Goal: Information Seeking & Learning: Learn about a topic

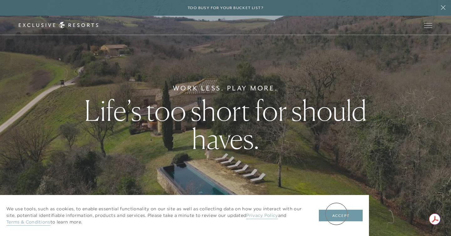
click at [336, 214] on button "Accept" at bounding box center [341, 216] width 44 height 12
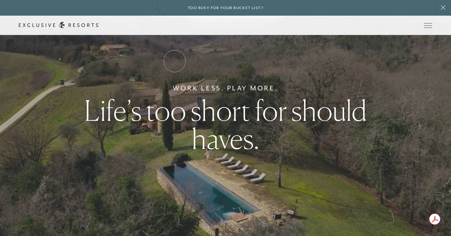
click at [0, 0] on link "Residence Collection" at bounding box center [0, 0] width 0 height 0
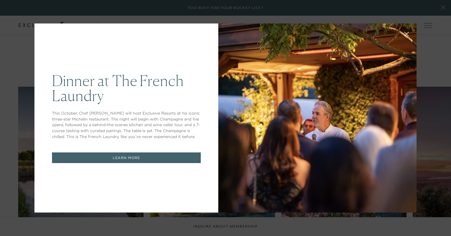
click at [278, 110] on div at bounding box center [317, 117] width 198 height 189
click at [406, 33] on icon at bounding box center [406, 34] width 5 height 5
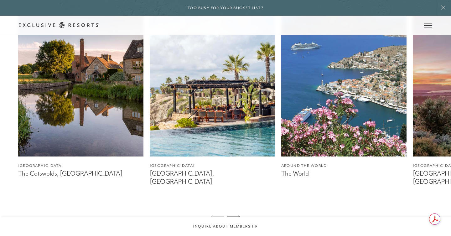
scroll to position [398, 0]
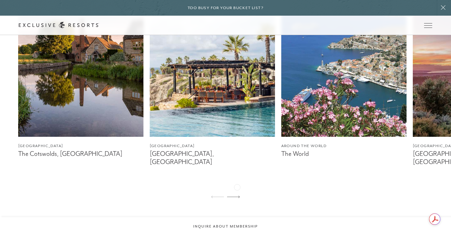
click at [237, 190] on div at bounding box center [233, 197] width 13 height 15
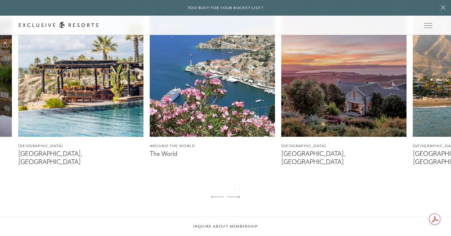
click at [237, 190] on div at bounding box center [233, 197] width 13 height 15
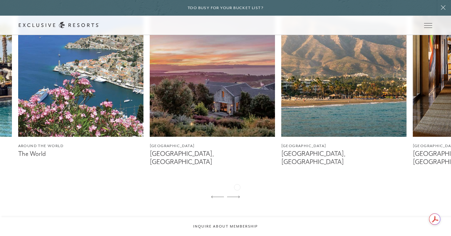
click at [237, 190] on div at bounding box center [233, 197] width 13 height 15
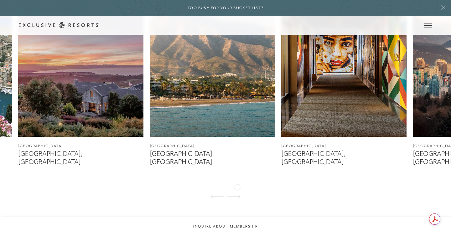
click at [237, 190] on div at bounding box center [233, 197] width 13 height 15
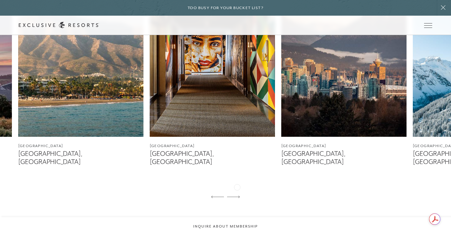
click at [237, 190] on div at bounding box center [233, 197] width 13 height 15
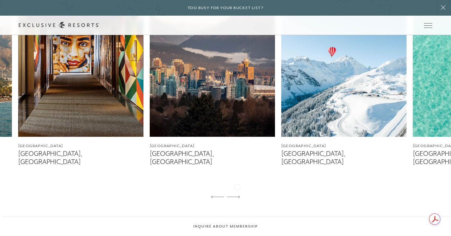
click at [237, 190] on div at bounding box center [233, 197] width 13 height 15
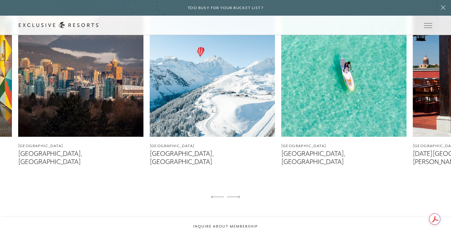
click at [237, 190] on div at bounding box center [233, 197] width 13 height 15
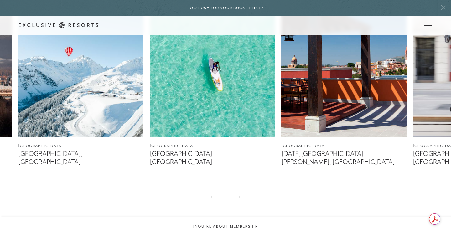
click at [237, 190] on div at bounding box center [233, 197] width 13 height 15
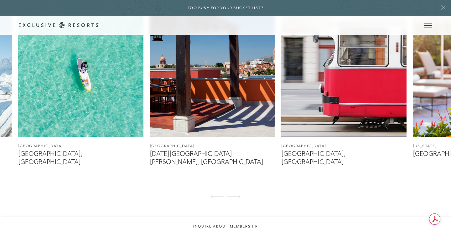
click at [237, 190] on div at bounding box center [233, 197] width 13 height 15
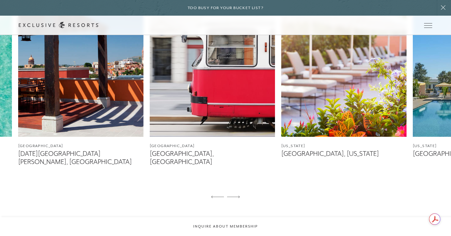
click at [237, 190] on div at bounding box center [233, 197] width 13 height 15
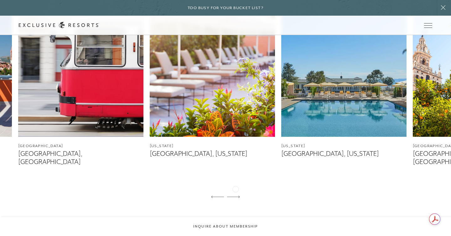
click at [235, 196] on icon at bounding box center [233, 197] width 13 height 3
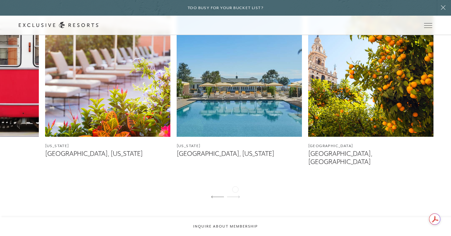
click at [235, 196] on icon at bounding box center [233, 197] width 13 height 3
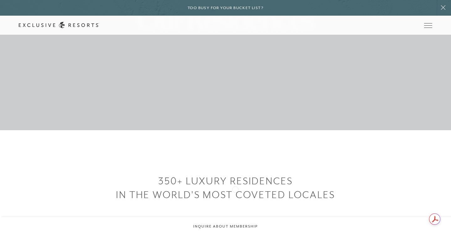
scroll to position [104, 0]
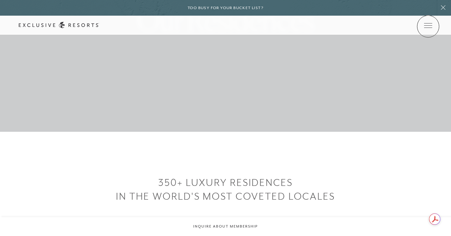
click at [0, 0] on icon at bounding box center [0, 0] width 0 height 0
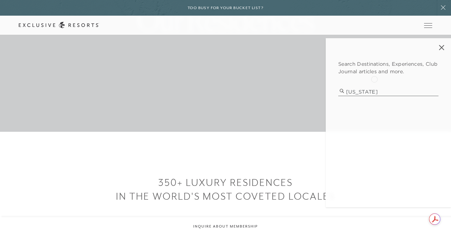
type input "[US_STATE]"
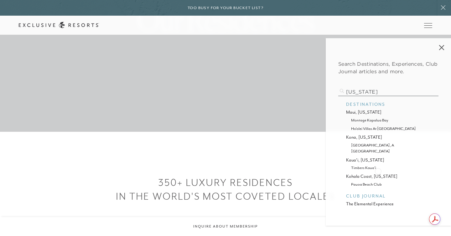
click at [378, 173] on p "kohala coast, [US_STATE]" at bounding box center [388, 176] width 85 height 7
